Goal: Browse casually: Explore the website without a specific task or goal

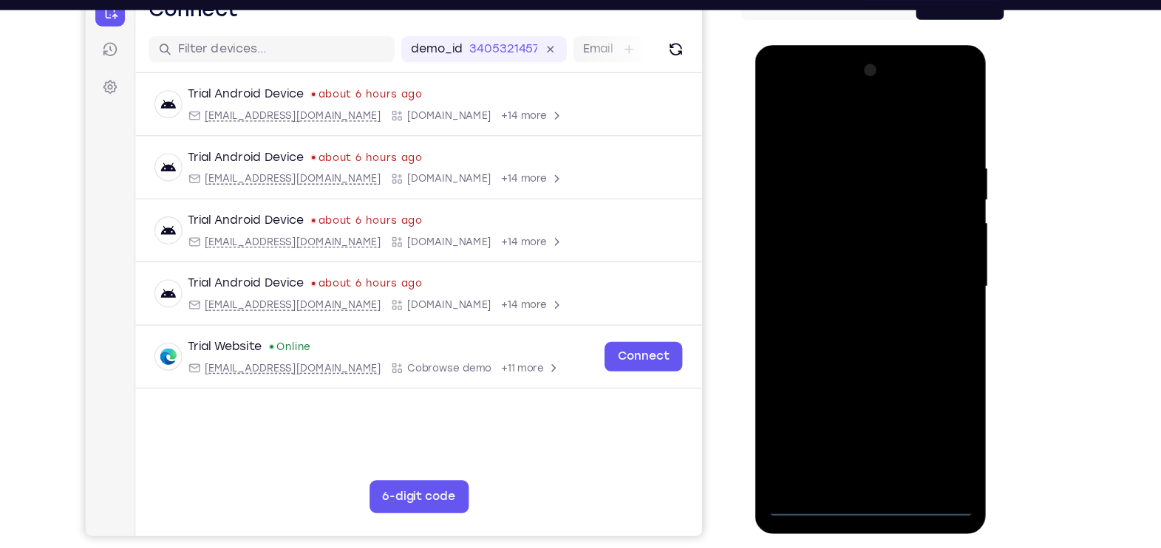
click at [860, 462] on div at bounding box center [859, 263] width 186 height 414
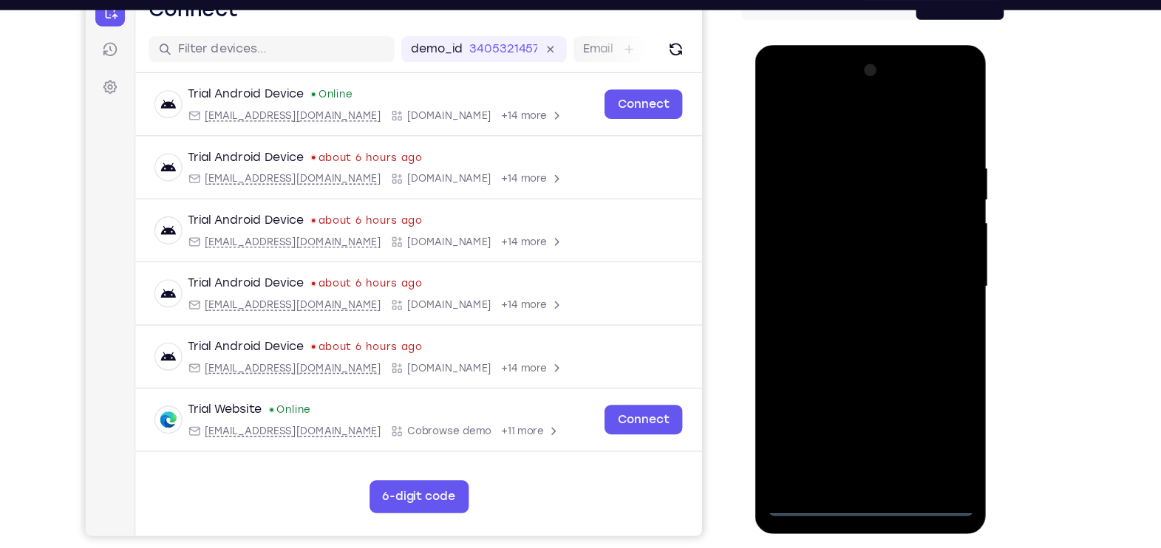
click at [920, 403] on div at bounding box center [859, 263] width 186 height 414
click at [782, 89] on div at bounding box center [859, 263] width 186 height 414
click at [921, 257] on div at bounding box center [859, 263] width 186 height 414
click at [853, 392] on div at bounding box center [859, 263] width 186 height 414
click at [847, 288] on div at bounding box center [859, 263] width 186 height 414
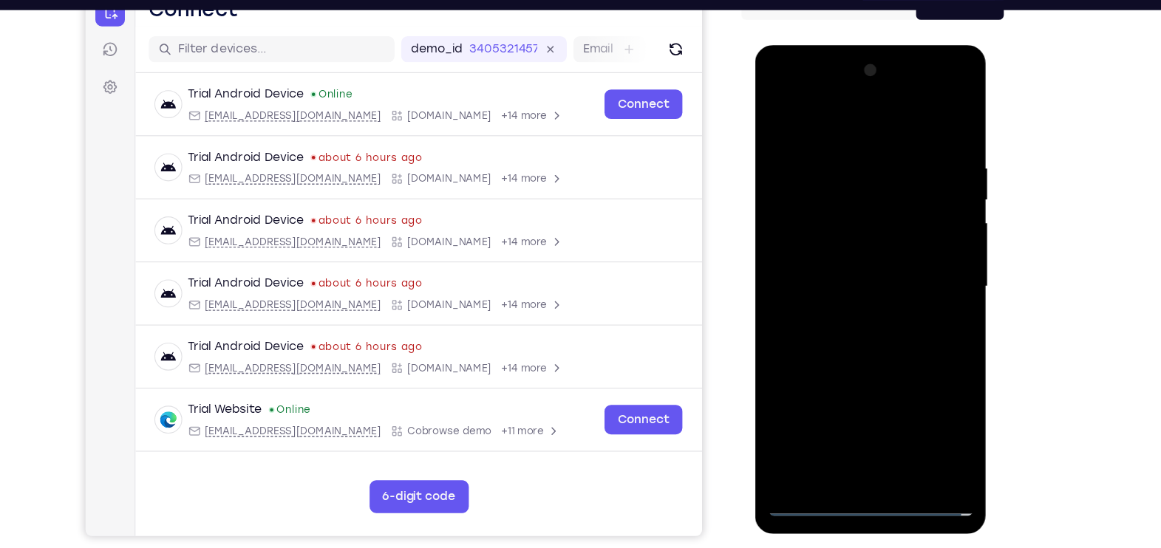
click at [850, 247] on div at bounding box center [859, 263] width 186 height 414
click at [850, 235] on div at bounding box center [859, 263] width 186 height 414
click at [842, 266] on div at bounding box center [859, 263] width 186 height 414
click at [875, 306] on div at bounding box center [859, 263] width 186 height 414
click at [872, 301] on div at bounding box center [859, 263] width 186 height 414
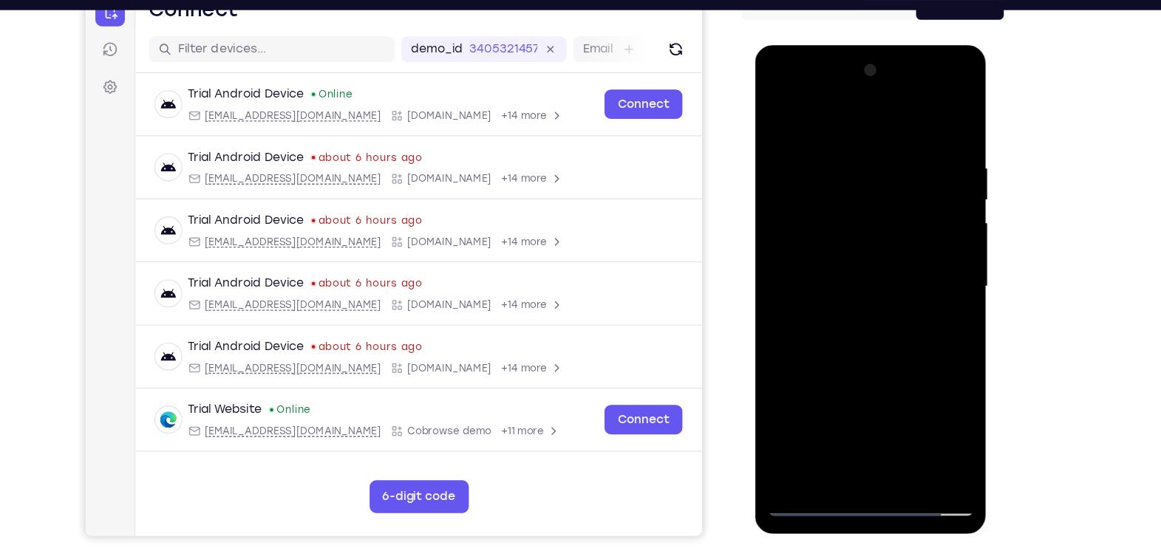
click at [861, 311] on div at bounding box center [859, 263] width 186 height 414
click at [834, 146] on div at bounding box center [859, 263] width 186 height 414
click at [856, 316] on div at bounding box center [859, 263] width 186 height 414
click at [836, 142] on div at bounding box center [859, 263] width 186 height 414
click at [931, 257] on div at bounding box center [859, 263] width 186 height 414
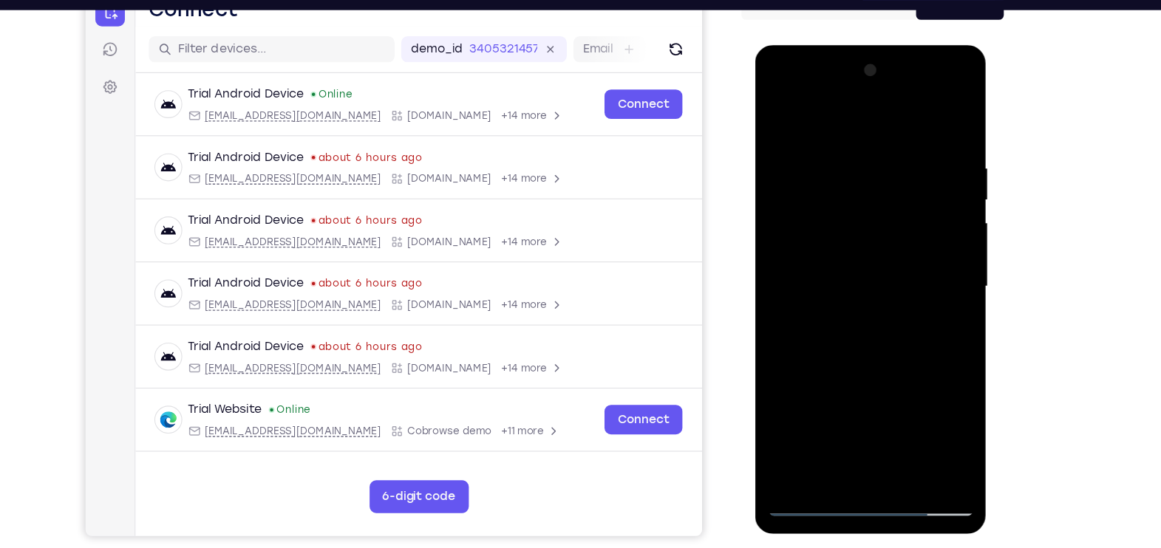
click at [935, 115] on div at bounding box center [859, 263] width 186 height 414
click at [935, 113] on div at bounding box center [859, 263] width 186 height 414
click at [940, 111] on div at bounding box center [859, 263] width 186 height 414
click at [886, 219] on div at bounding box center [859, 263] width 186 height 414
click at [785, 435] on div at bounding box center [859, 263] width 186 height 414
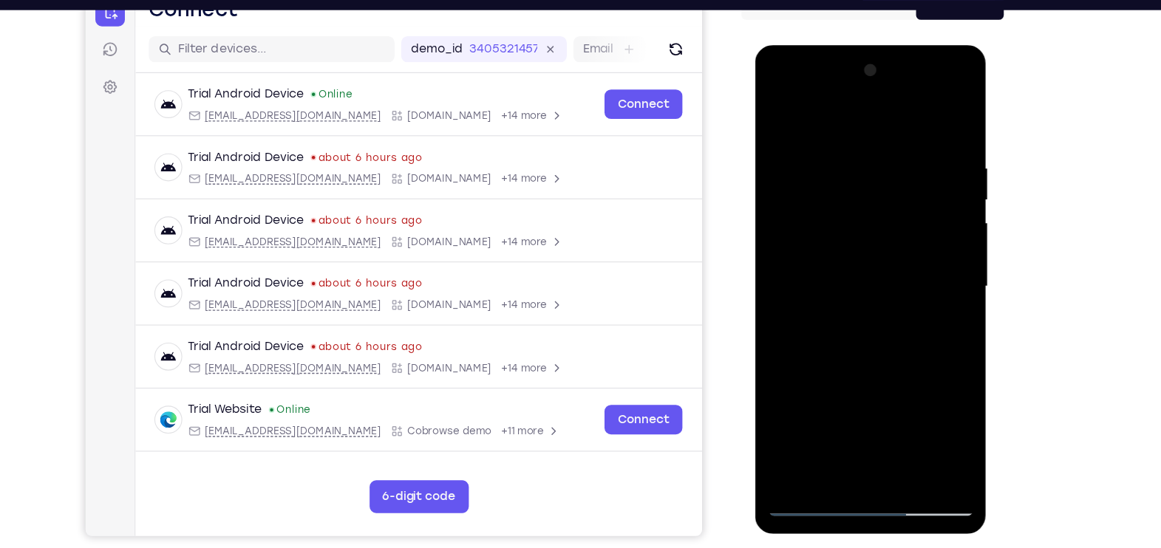
drag, startPoint x: 901, startPoint y: 151, endPoint x: 793, endPoint y: 149, distance: 107.9
click at [793, 149] on div at bounding box center [859, 263] width 186 height 414
drag, startPoint x: 917, startPoint y: 153, endPoint x: 794, endPoint y: 135, distance: 123.9
click at [794, 135] on div at bounding box center [859, 263] width 186 height 414
click at [804, 146] on div at bounding box center [859, 263] width 186 height 414
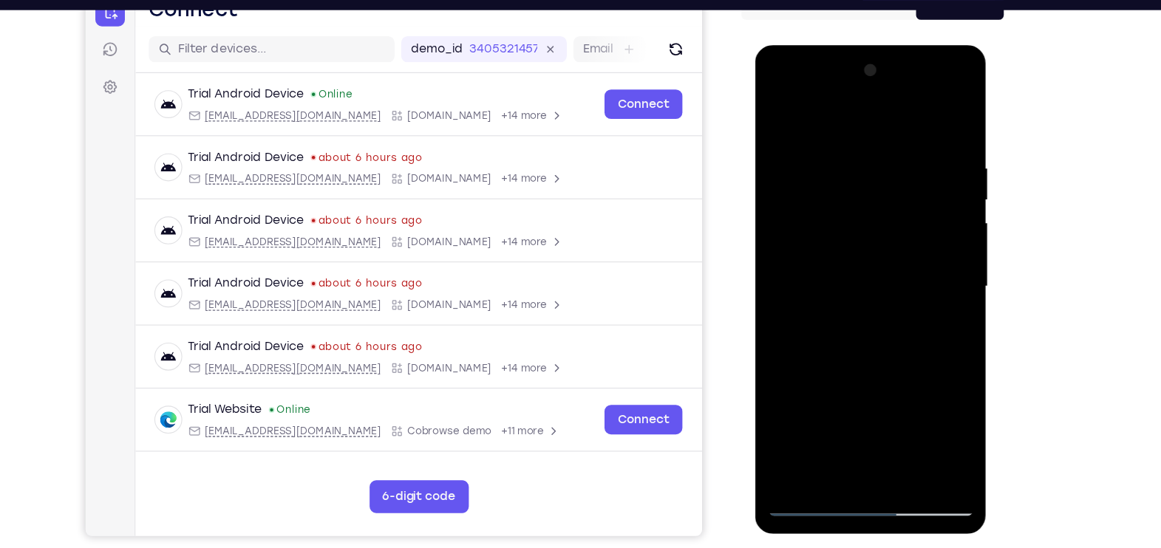
click at [935, 117] on div at bounding box center [859, 263] width 186 height 414
click at [937, 118] on div at bounding box center [859, 263] width 186 height 414
click at [935, 120] on div at bounding box center [859, 263] width 186 height 414
